Goal: Information Seeking & Learning: Understand process/instructions

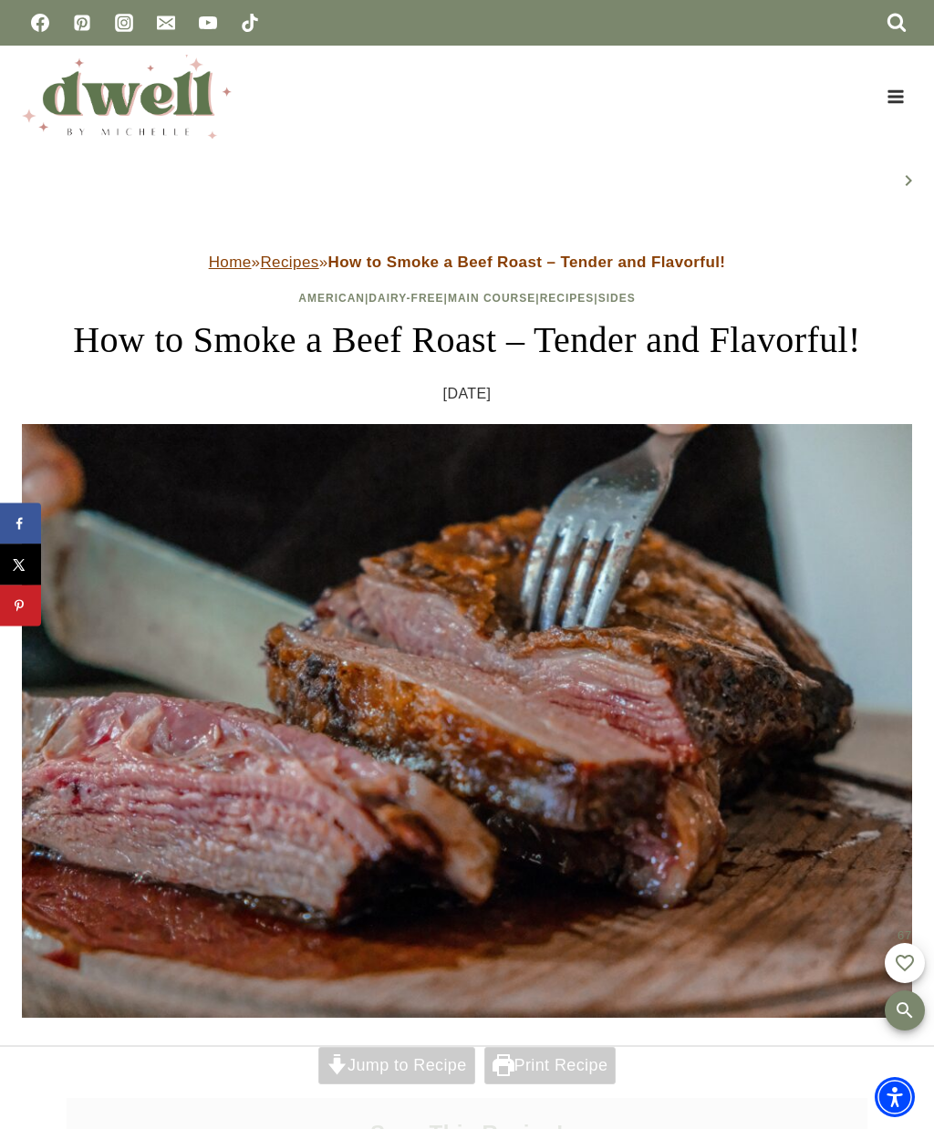
click at [404, 983] on img at bounding box center [467, 721] width 890 height 594
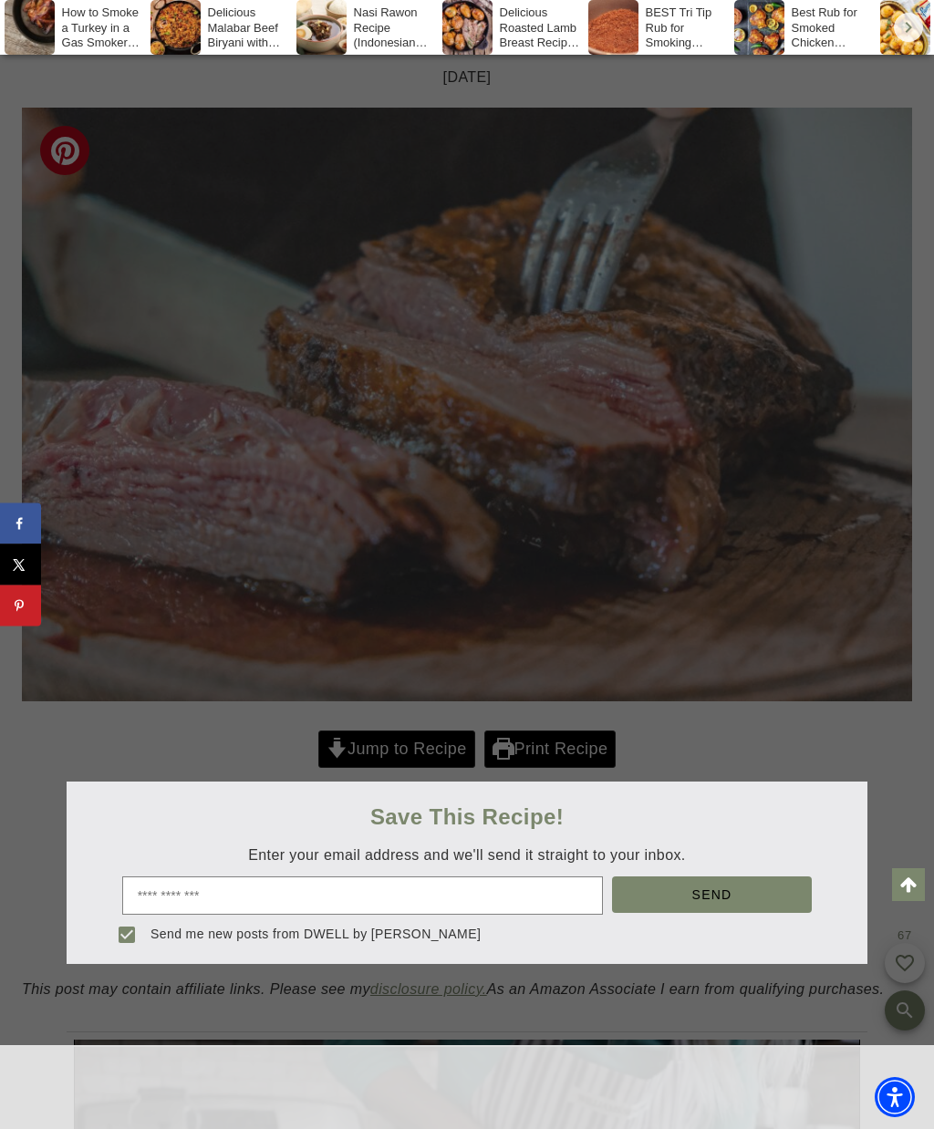
scroll to position [317, 0]
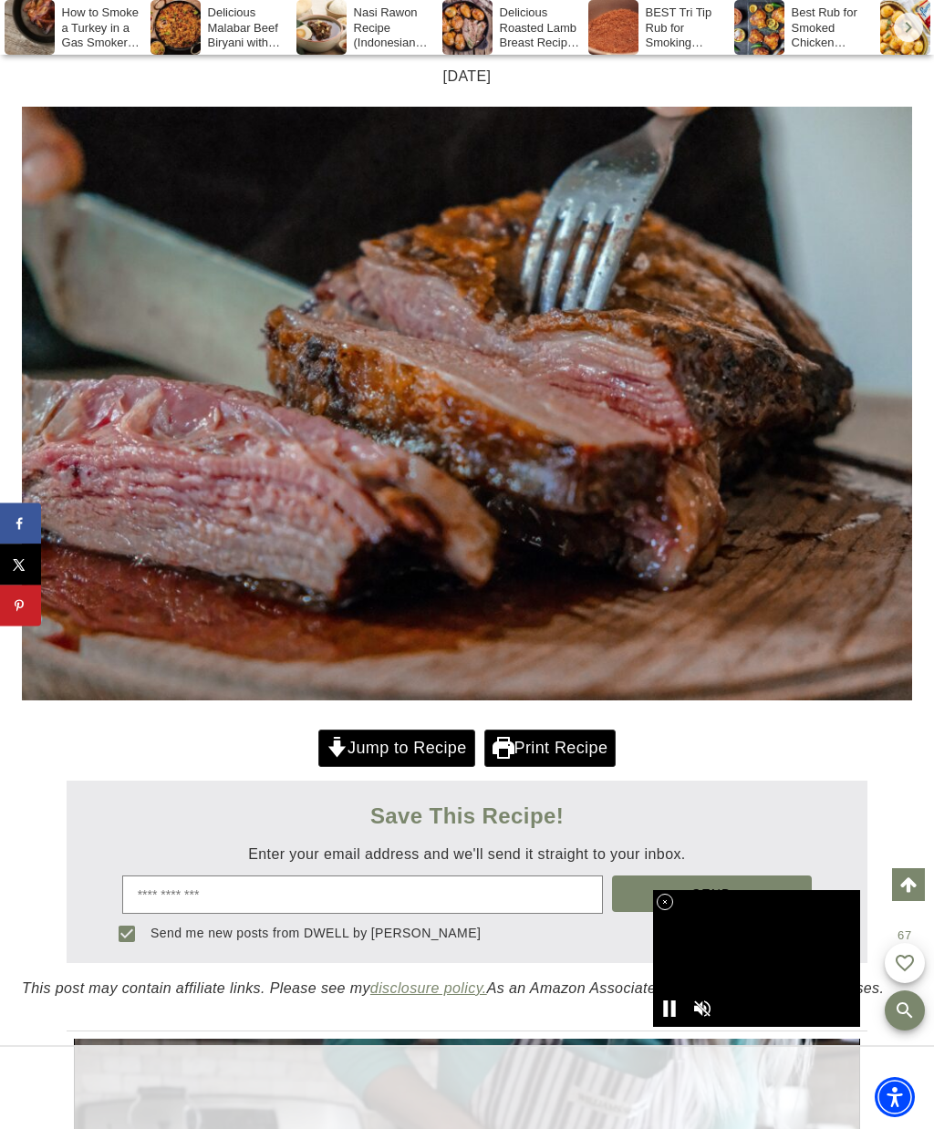
click at [402, 742] on link "Jump to Recipe" at bounding box center [396, 748] width 157 height 37
